Goal: Information Seeking & Learning: Understand process/instructions

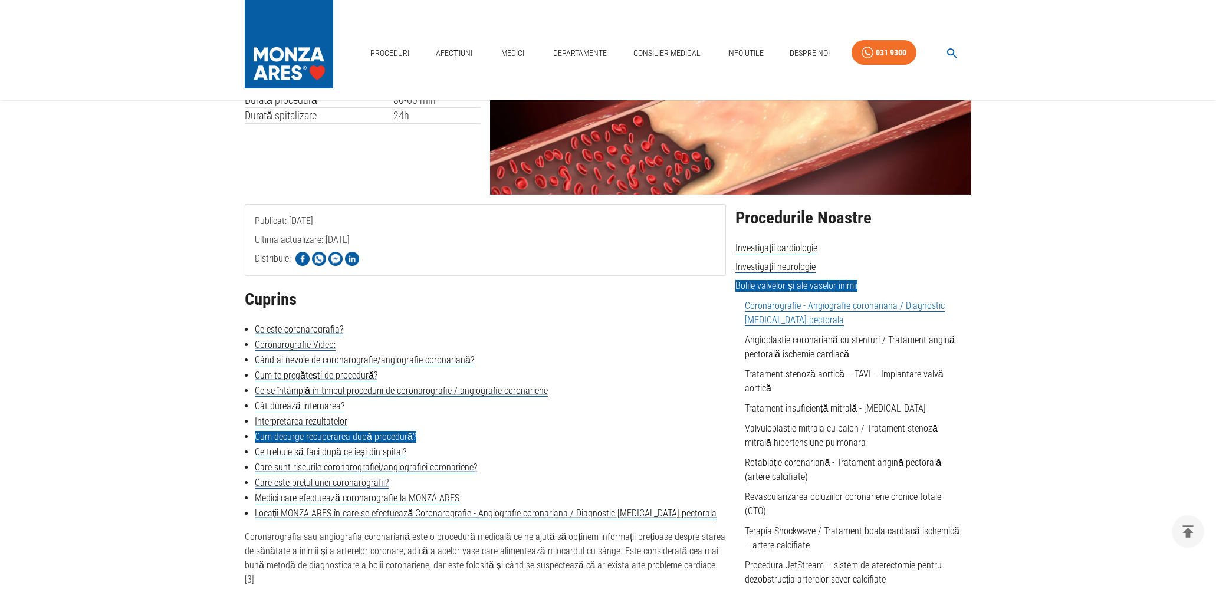
click at [321, 439] on link "Cum decurge recuperarea după procedură?" at bounding box center [336, 437] width 162 height 12
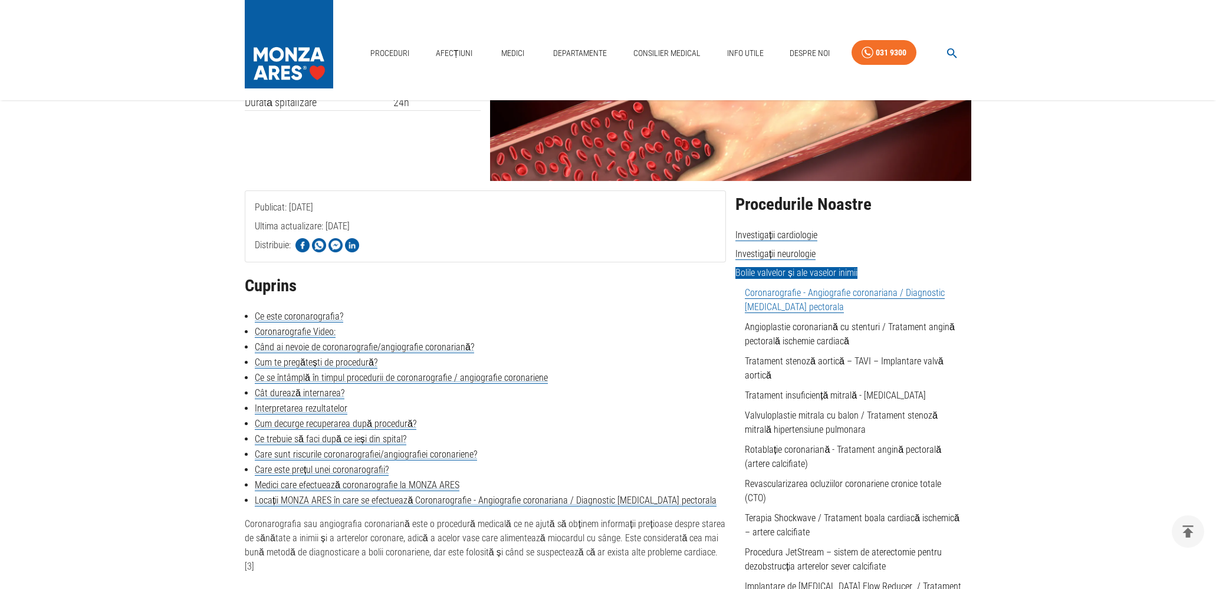
scroll to position [2680, 0]
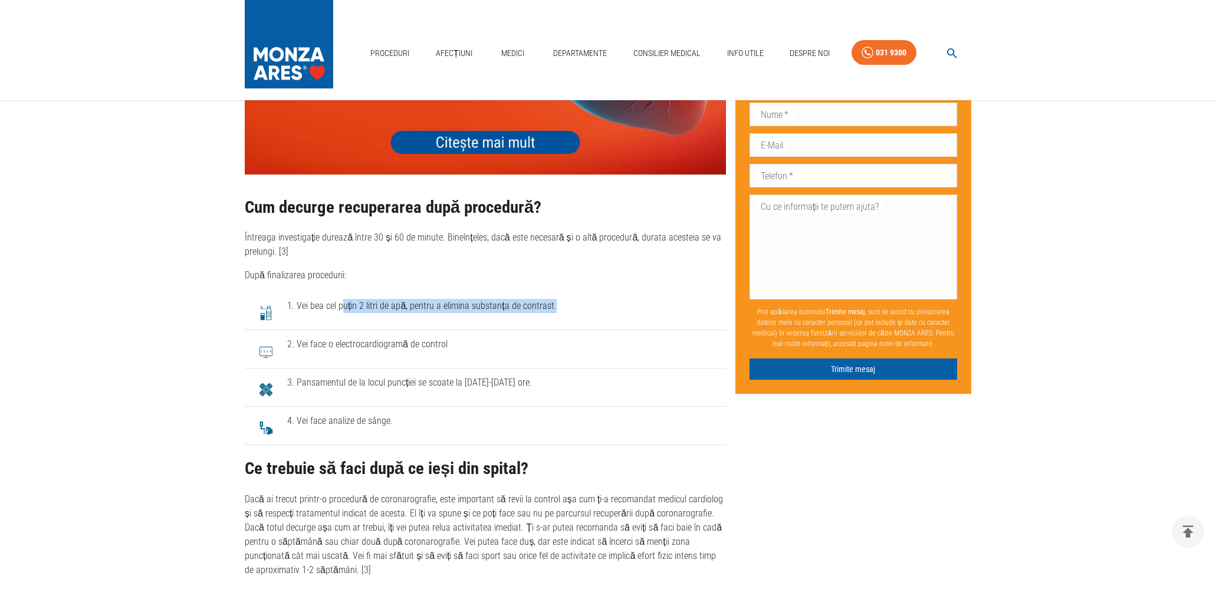
drag, startPoint x: 386, startPoint y: 392, endPoint x: 617, endPoint y: 390, distance: 230.6
click at [617, 313] on span "1. Vei bea cel puțin 2 litri de apă, pentru a elimina substanța de contrast." at bounding box center [501, 306] width 429 height 14
drag, startPoint x: 350, startPoint y: 435, endPoint x: 494, endPoint y: 434, distance: 143.9
click at [489, 351] on span "2. Vei face o electrocardiogramă de control" at bounding box center [501, 344] width 429 height 14
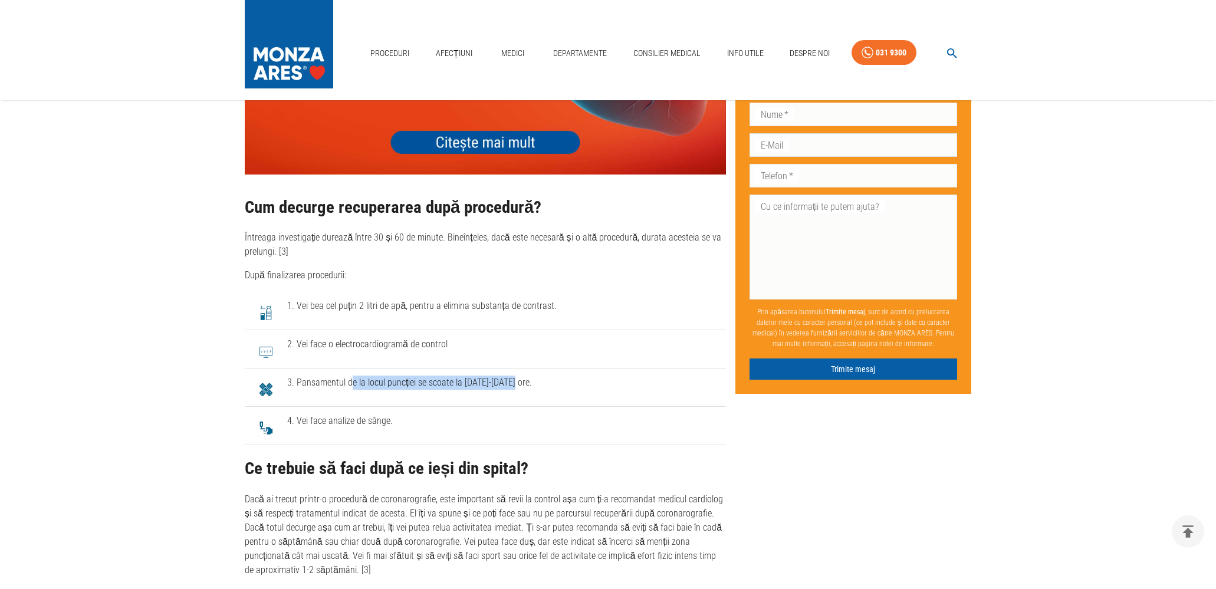
drag, startPoint x: 353, startPoint y: 473, endPoint x: 570, endPoint y: 469, distance: 217.6
click at [570, 390] on span "3. Pansamentul de la locul puncției se scoate la [DATE]-[DATE] ore." at bounding box center [501, 383] width 429 height 14
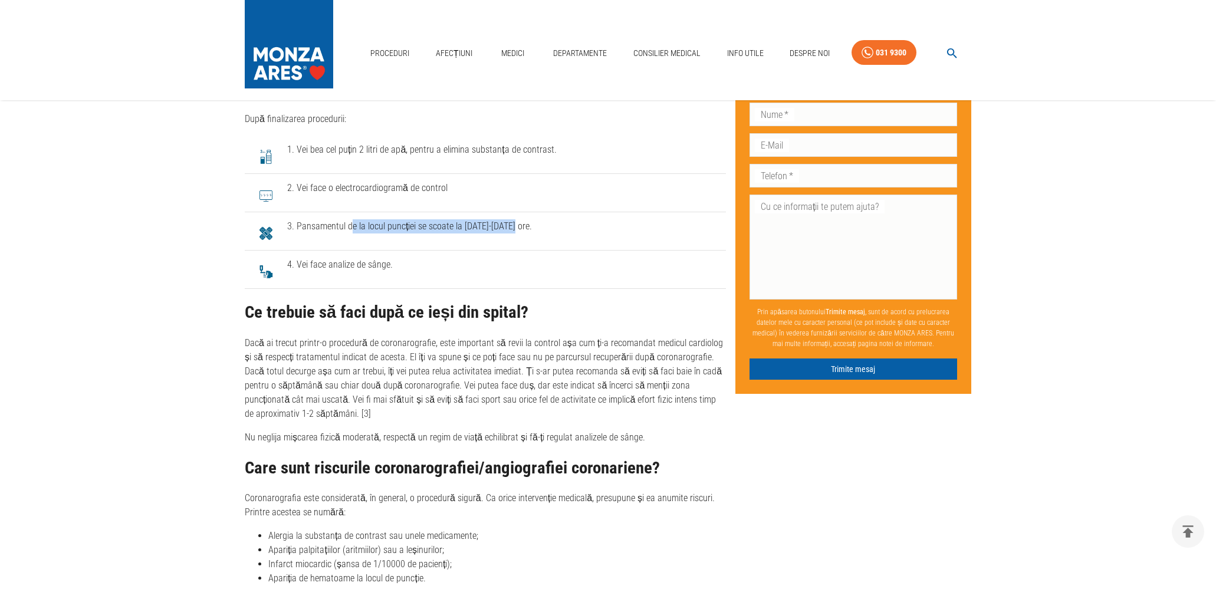
scroll to position [2855, 0]
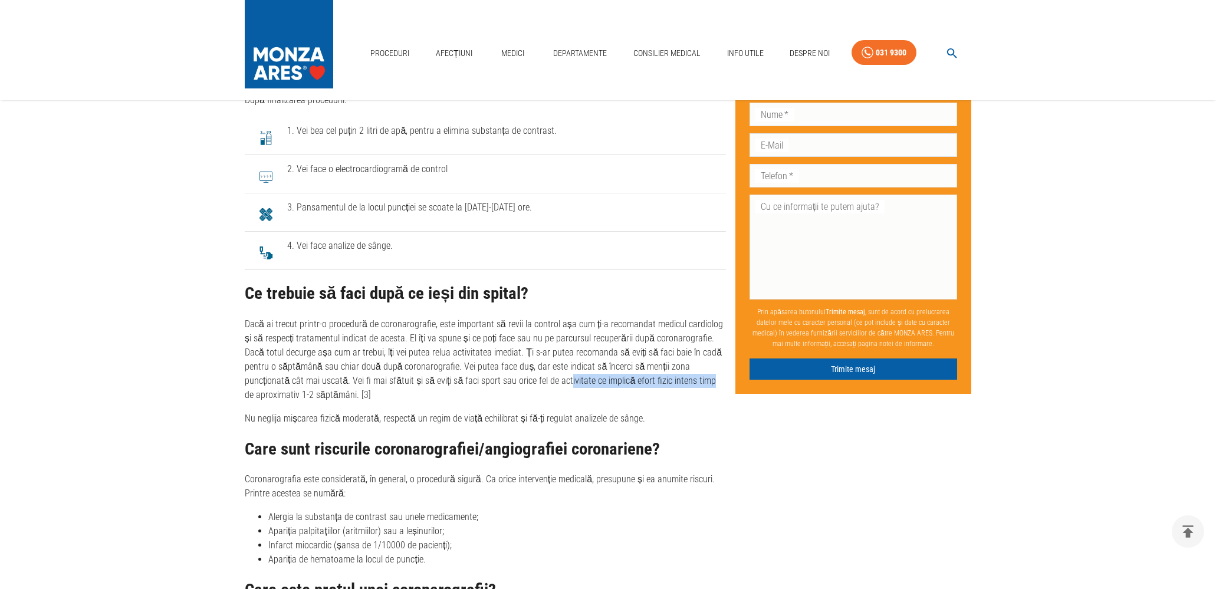
drag, startPoint x: 488, startPoint y: 470, endPoint x: 641, endPoint y: 468, distance: 153.3
click at [639, 402] on p "Dacă ai trecut printr-o procedură de coronarografie, este important să revii la…" at bounding box center [485, 359] width 481 height 85
drag, startPoint x: 304, startPoint y: 505, endPoint x: 662, endPoint y: 491, distance: 358.2
click at [658, 426] on div "Ce trebuie să faci după ce ieși din spital? Dacă ai trecut printr-o procedură d…" at bounding box center [485, 355] width 481 height 142
click at [679, 426] on p "Nu neglija mișcarea fizică moderată, respectă un regim de viață echilibrat și f…" at bounding box center [485, 419] width 481 height 14
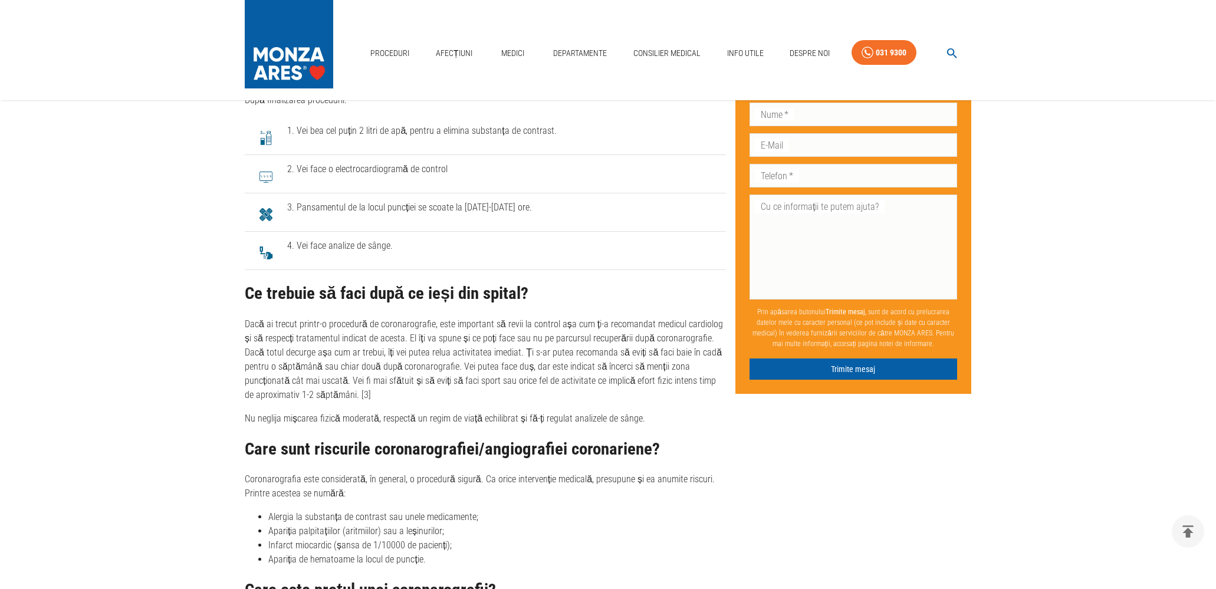
click at [660, 426] on p "Nu neglija mișcarea fizică moderată, respectă un regim de viață echilibrat și f…" at bounding box center [485, 419] width 481 height 14
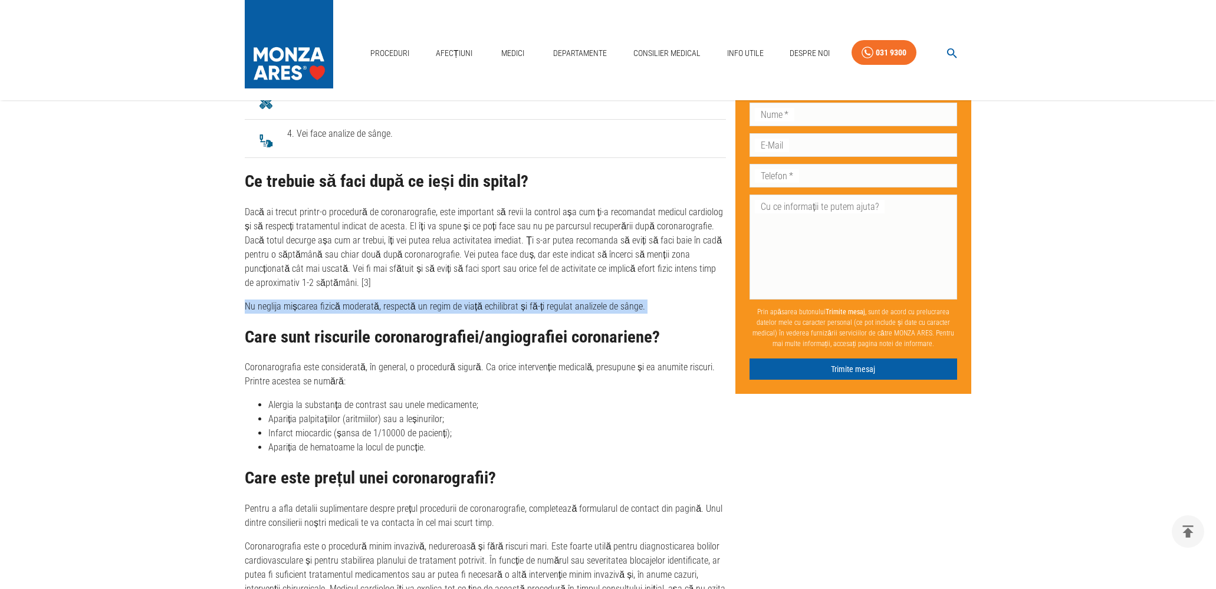
scroll to position [3060, 0]
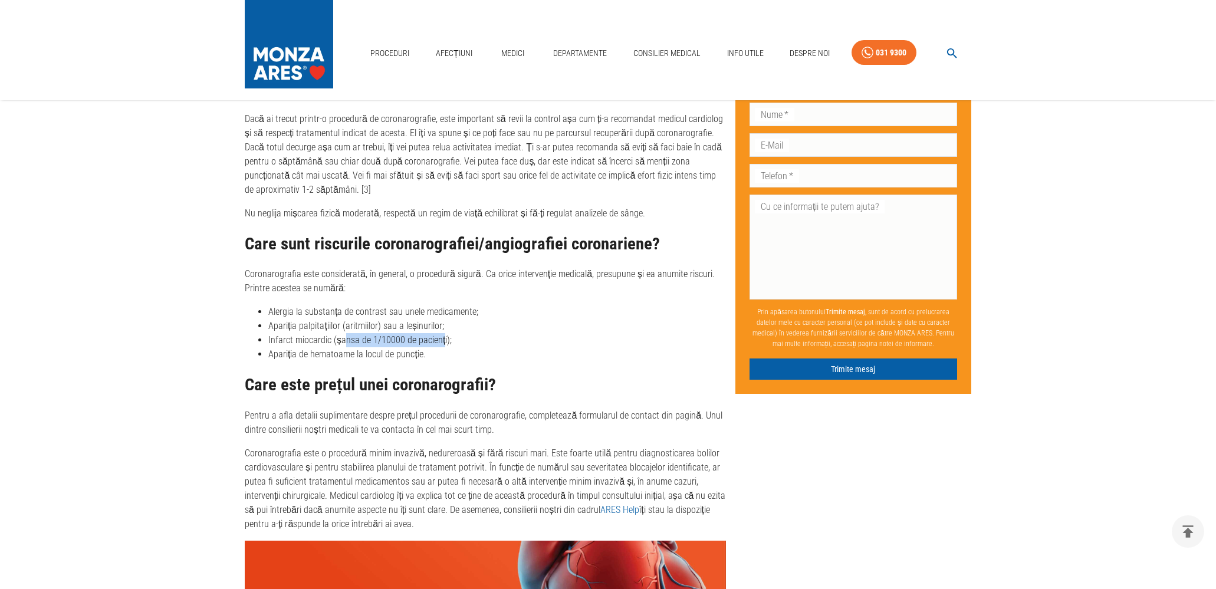
drag, startPoint x: 353, startPoint y: 432, endPoint x: 455, endPoint y: 432, distance: 102.6
click at [453, 347] on li "Infarct miocardic (șansa de 1/10000 de pacienți);" at bounding box center [497, 340] width 458 height 14
click at [532, 361] on li "Apariția de hematoame la locul de puncție." at bounding box center [497, 354] width 458 height 14
